Goal: Find specific page/section: Find specific page/section

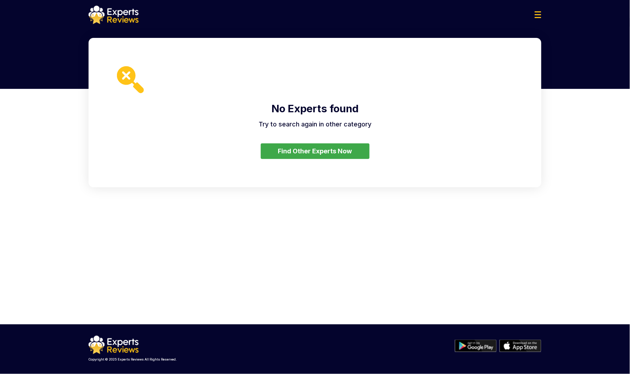
click at [295, 153] on button "Find Other Experts Now" at bounding box center [315, 151] width 109 height 16
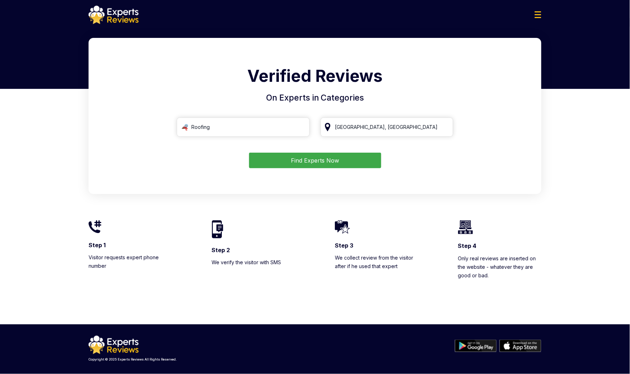
click at [493, 107] on div "Verified Reviews On Experts in Categories Roofing [GEOGRAPHIC_DATA], [GEOGRAPHI…" at bounding box center [315, 116] width 453 height 156
click at [539, 12] on img at bounding box center [538, 14] width 7 height 7
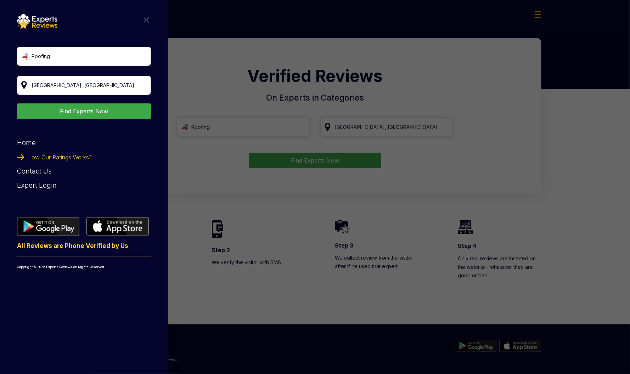
click at [64, 102] on form "Roofing [GEOGRAPHIC_DATA], [GEOGRAPHIC_DATA] Find Experts Now" at bounding box center [84, 83] width 134 height 72
click at [64, 105] on button "Find Experts Now" at bounding box center [84, 111] width 134 height 16
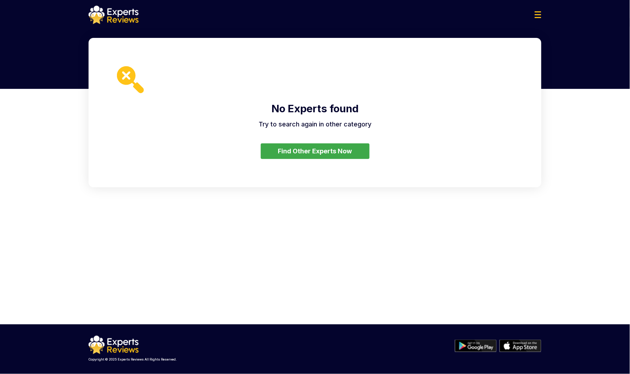
click at [319, 253] on main "Roofing [GEOGRAPHIC_DATA], [GEOGRAPHIC_DATA] Find Experts Now Home How Our Rati…" at bounding box center [315, 181] width 630 height 287
click at [416, 278] on main "Roofing [GEOGRAPHIC_DATA], [GEOGRAPHIC_DATA] Find Experts Now Home How Our Rati…" at bounding box center [315, 181] width 630 height 287
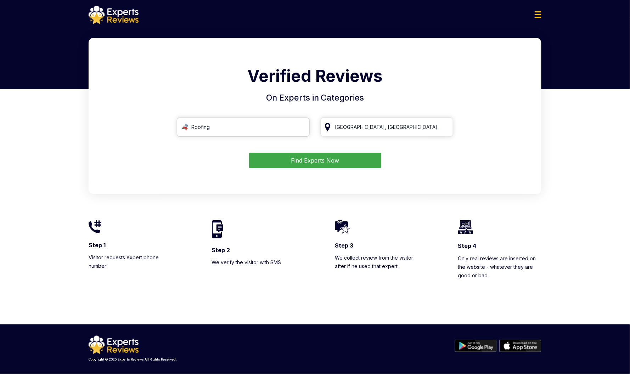
click at [224, 126] on input "Roofing" at bounding box center [243, 127] width 133 height 19
click at [315, 160] on button "Find Experts Now" at bounding box center [315, 161] width 132 height 16
